Goal: Task Accomplishment & Management: Manage account settings

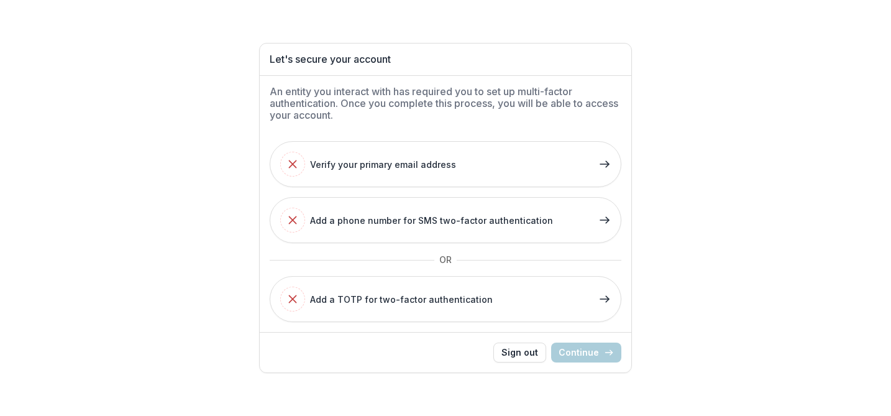
click at [666, 236] on div "Let's secure your account An entity you interact with has required you to set u…" at bounding box center [445, 208] width 891 height 416
